Goal: Communication & Community: Participate in discussion

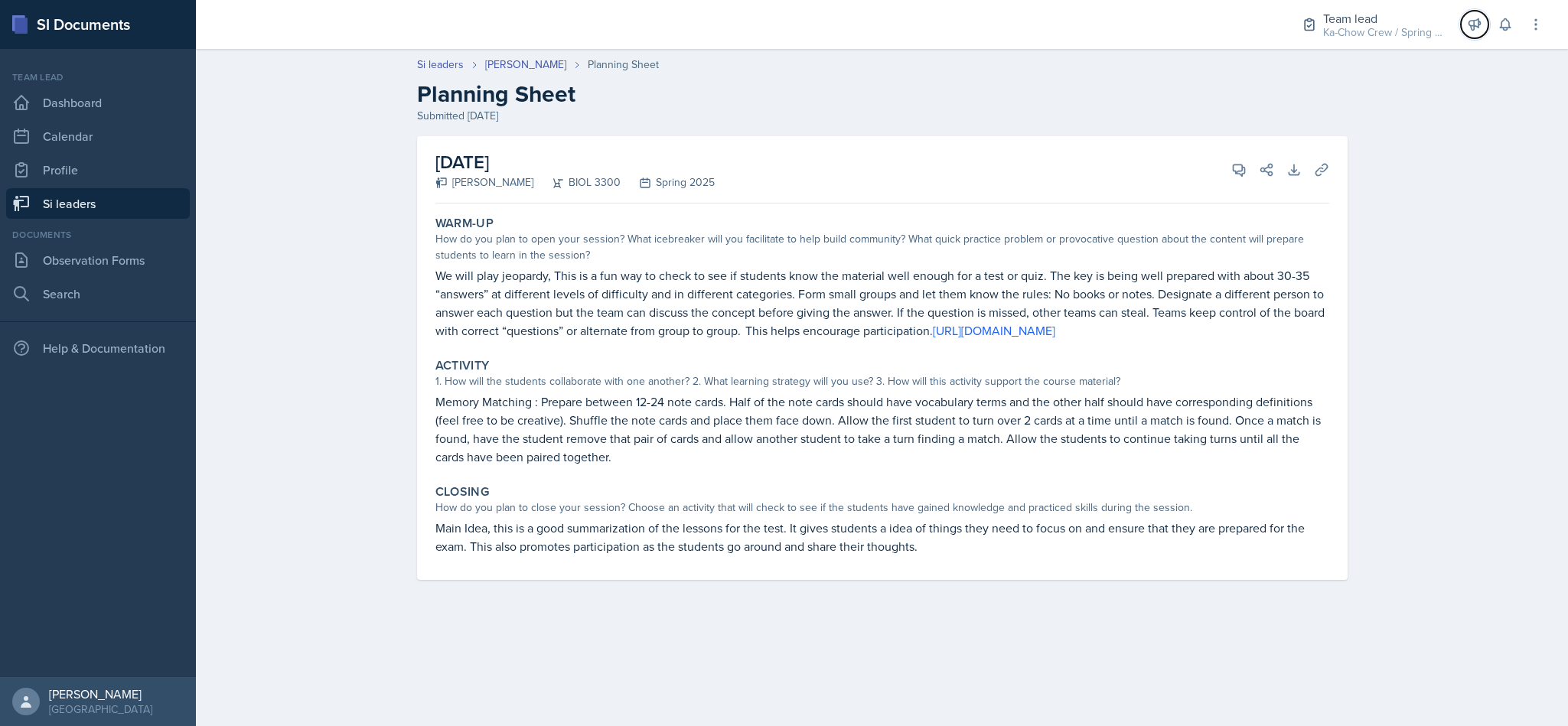
click at [1487, 26] on button at bounding box center [1474, 25] width 28 height 28
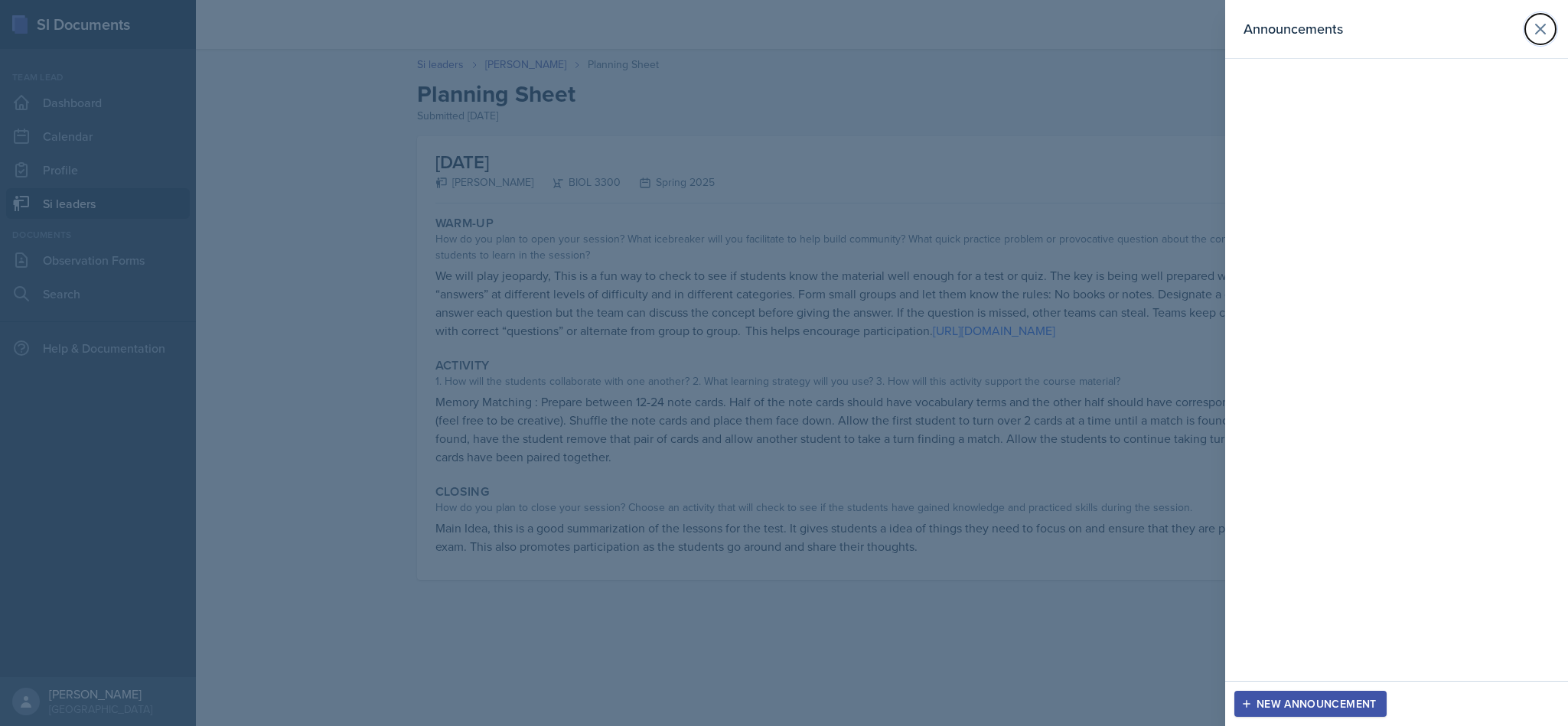
click at [1537, 39] on button at bounding box center [1539, 29] width 31 height 31
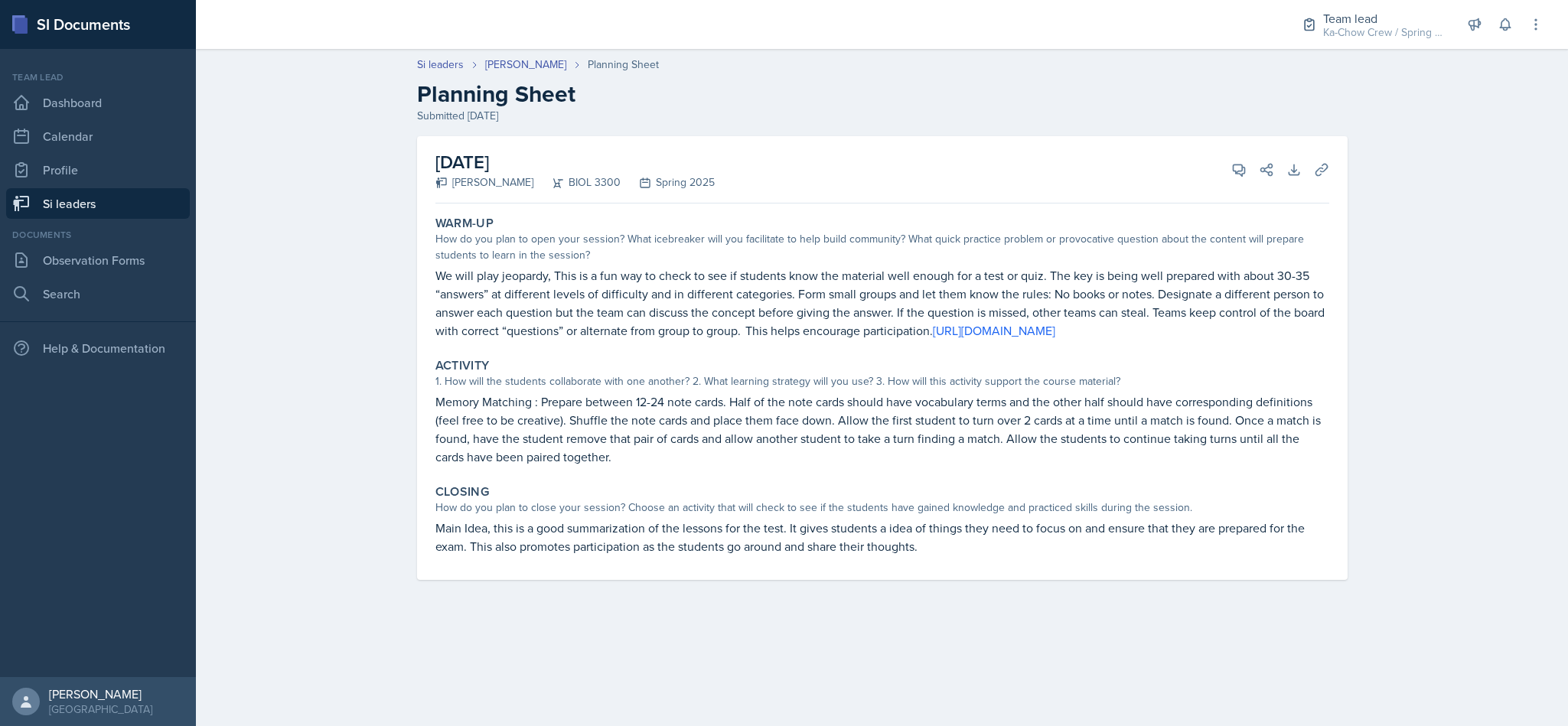
click at [1497, 34] on button at bounding box center [1505, 25] width 28 height 28
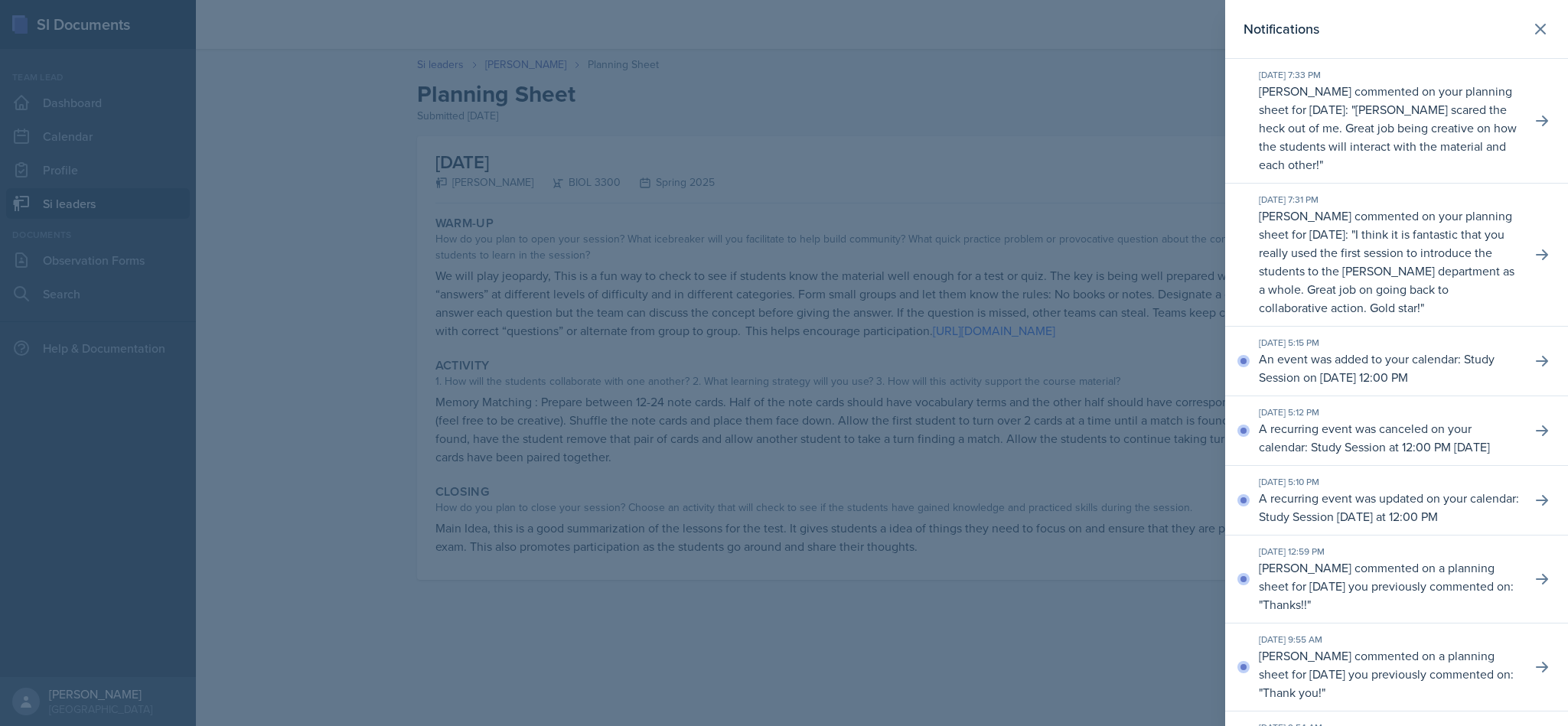
click at [1531, 108] on div "[DATE] 7:33 PM [PERSON_NAME] commented on your planning sheet for [DATE]: " [PE…" at bounding box center [1397, 121] width 343 height 125
click at [1537, 148] on div "[DATE] 7:33 PM [PERSON_NAME] commented on your planning sheet for [DATE]: " [PE…" at bounding box center [1397, 121] width 343 height 125
click at [1531, 131] on button at bounding box center [1541, 121] width 28 height 28
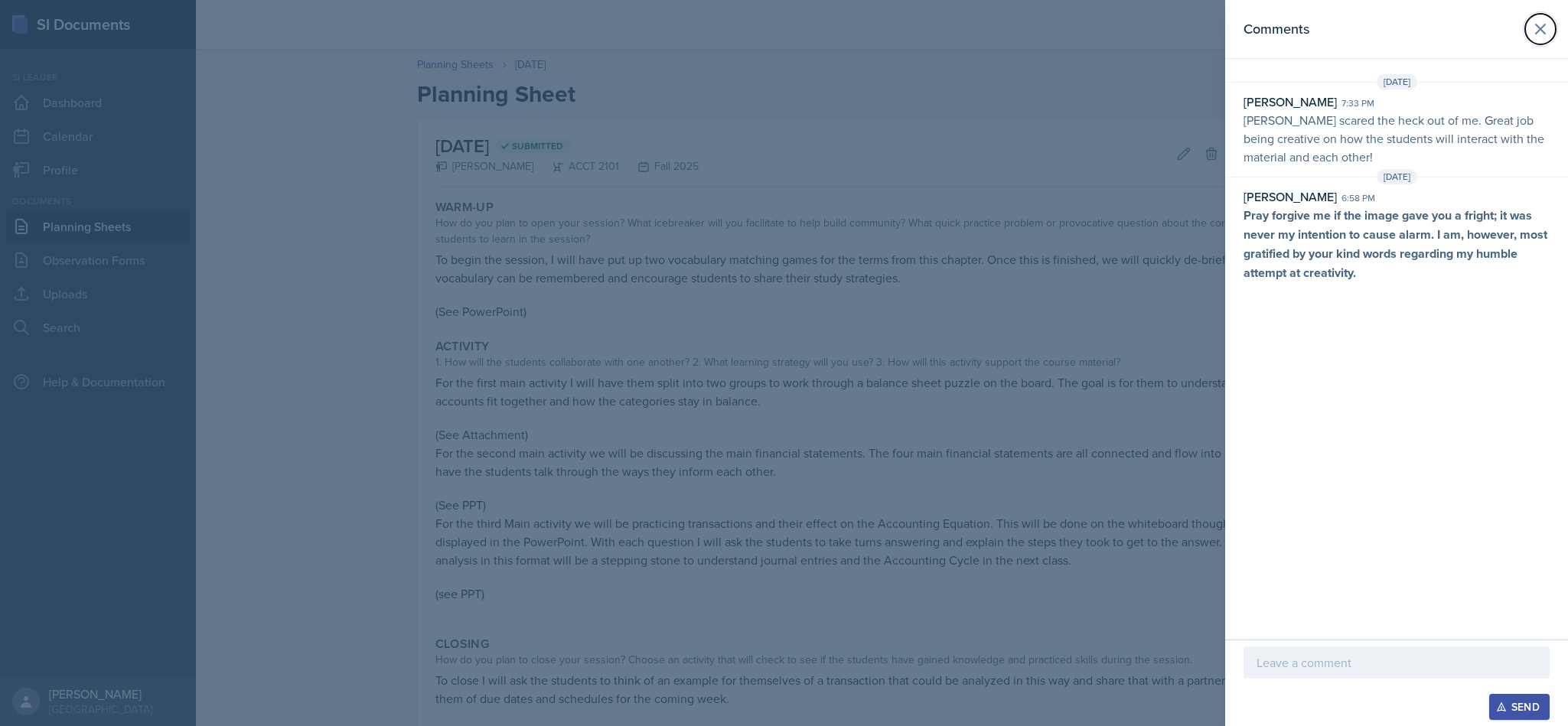
click at [1535, 39] on button at bounding box center [1539, 29] width 31 height 31
